Goal: Communication & Community: Connect with others

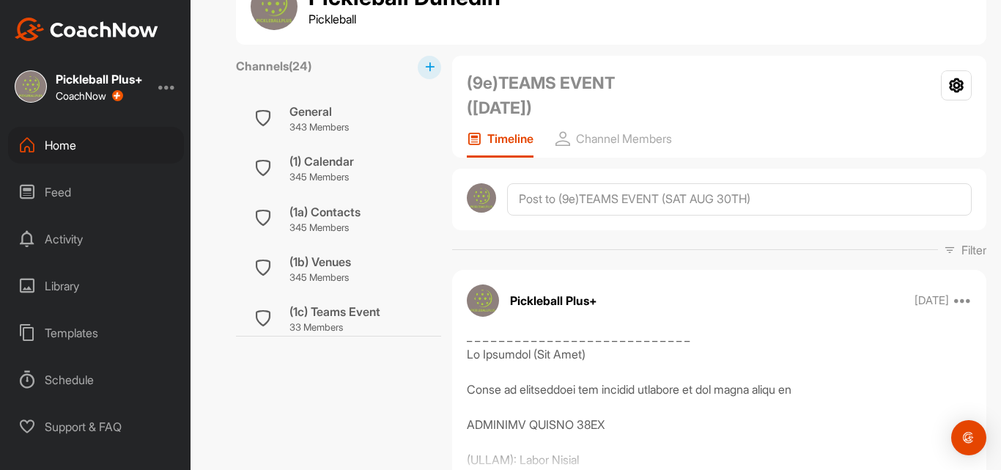
scroll to position [43, 0]
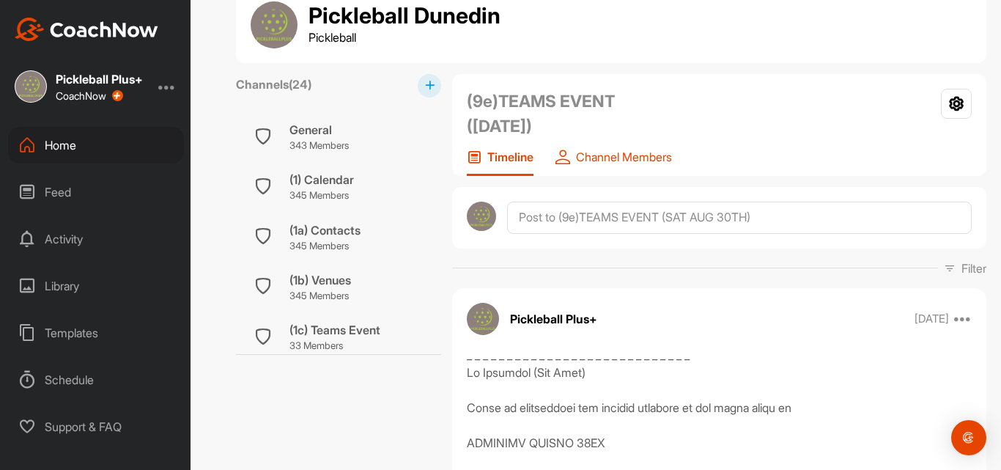
click at [644, 157] on p "Channel Members" at bounding box center [624, 156] width 96 height 15
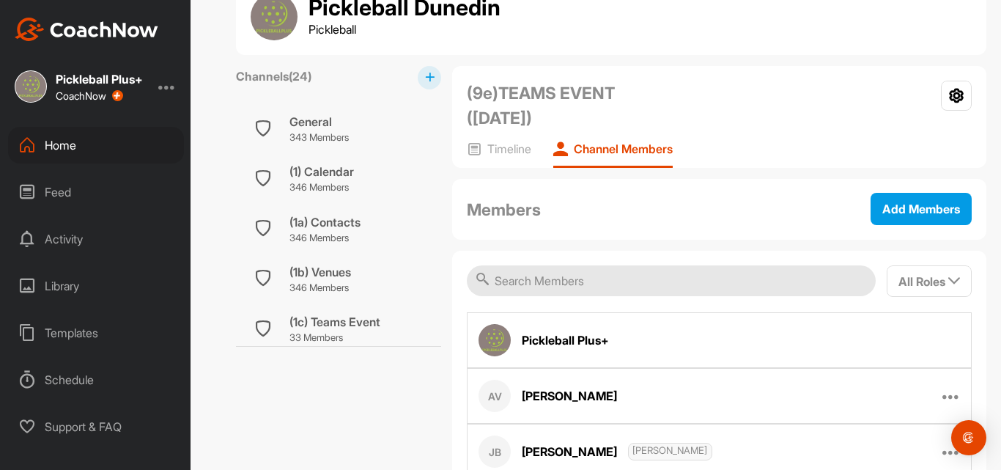
scroll to position [55, 0]
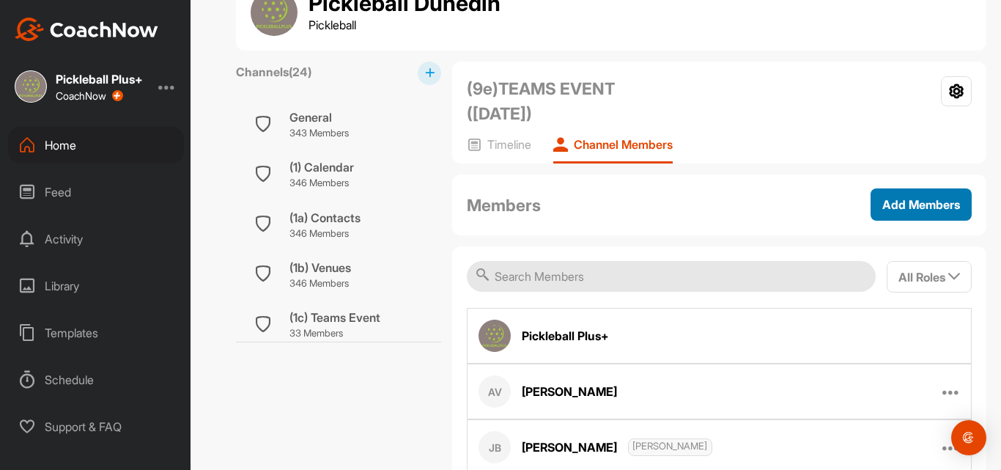
click at [921, 207] on span "Add Members" at bounding box center [921, 204] width 78 height 15
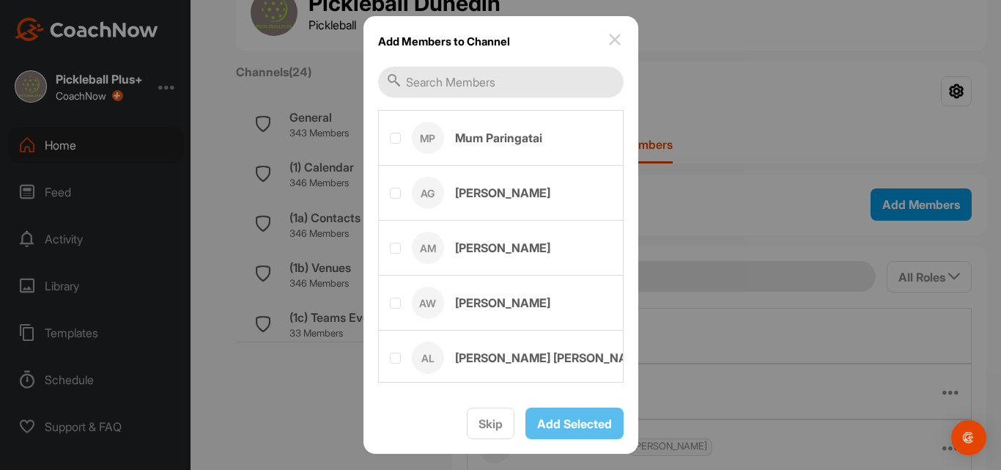
click at [437, 83] on input "text" at bounding box center [500, 82] width 245 height 31
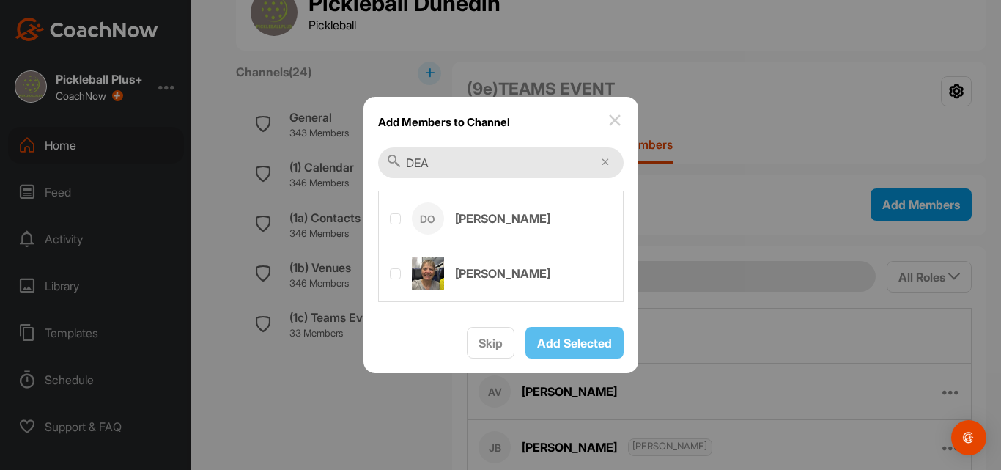
type input "DEA"
click at [476, 215] on label at bounding box center [501, 216] width 244 height 51
click at [391, 214] on input "checkbox" at bounding box center [390, 213] width 1 height 1
checkbox input "true"
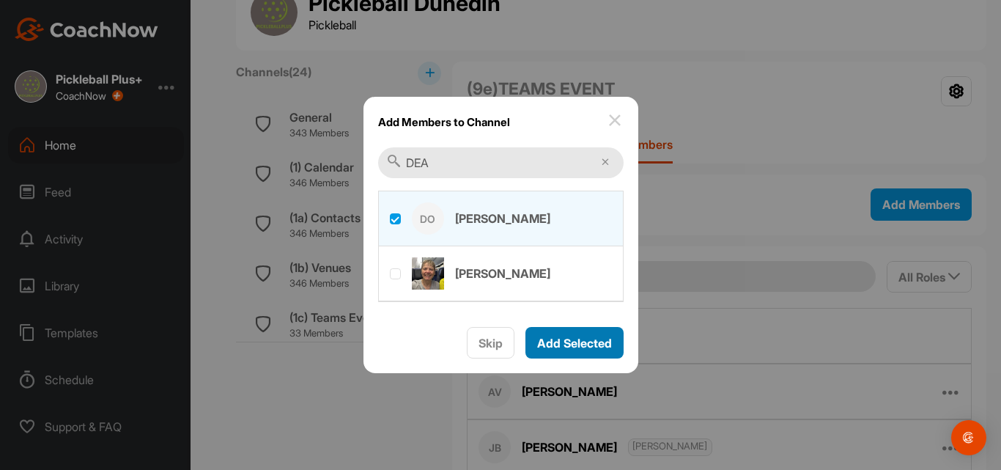
click at [588, 338] on span "Add Selected" at bounding box center [574, 343] width 75 height 15
